Goal: Navigation & Orientation: Find specific page/section

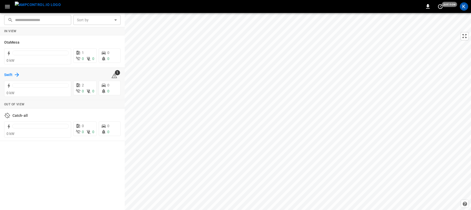
click at [9, 75] on h6 "Swift" at bounding box center [8, 75] width 9 height 6
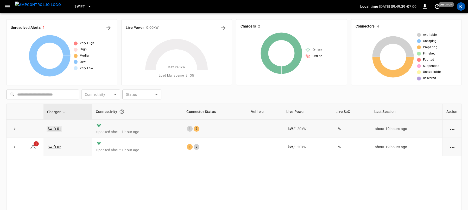
click at [54, 127] on link "Swift 01" at bounding box center [55, 129] width 16 height 6
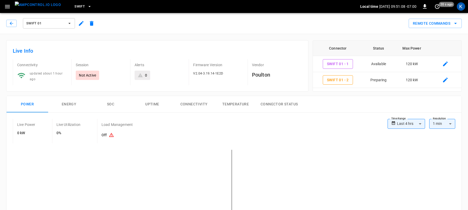
click at [44, 22] on span "Swift 01" at bounding box center [45, 24] width 38 height 6
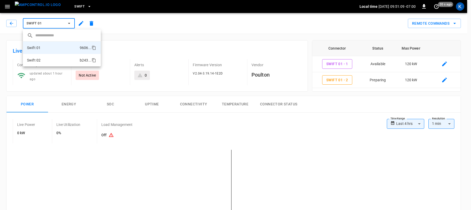
click at [44, 59] on li "Swift 02 b243 ..." at bounding box center [62, 60] width 78 height 12
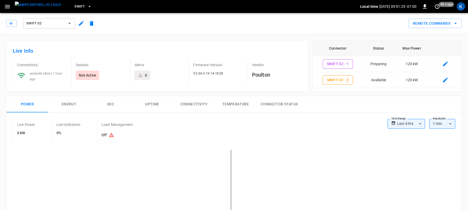
click at [41, 24] on span "Swift 02" at bounding box center [45, 24] width 38 height 6
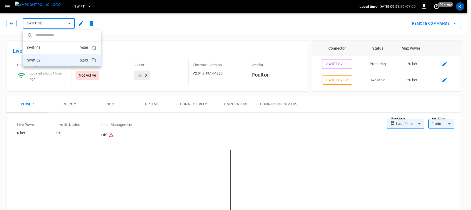
click at [50, 48] on li "Swift 01 9606 ..." at bounding box center [62, 48] width 78 height 12
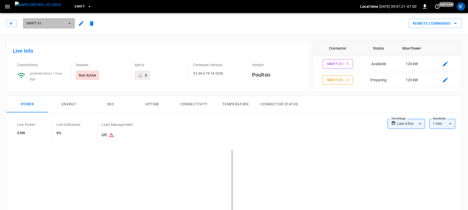
click at [41, 23] on span "Swift 01" at bounding box center [45, 24] width 38 height 6
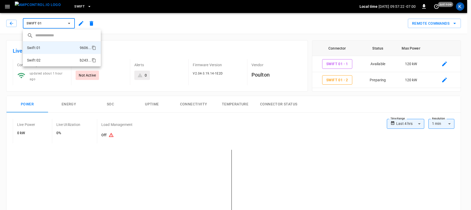
click at [42, 61] on li "Swift 02 b243 ..." at bounding box center [62, 60] width 78 height 12
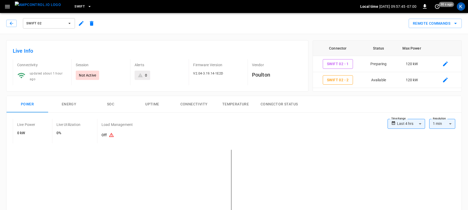
click at [194, 24] on div "Remote Commands" at bounding box center [279, 22] width 365 height 14
click at [43, 22] on span "Swift 02" at bounding box center [45, 24] width 38 height 6
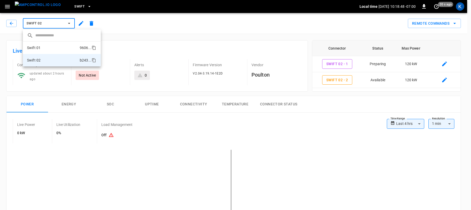
click at [40, 47] on p "Swift 01" at bounding box center [34, 47] width 14 height 5
